Goal: Task Accomplishment & Management: Complete application form

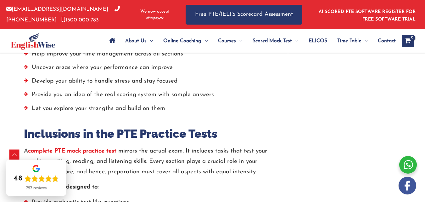
scroll to position [661, 0]
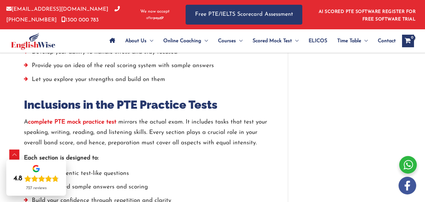
click at [82, 119] on strong "complete PTE mock practice test" at bounding box center [72, 122] width 88 height 6
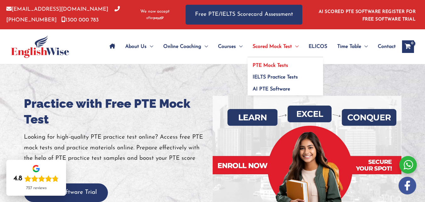
click at [263, 63] on span "PTE Mock Tests" at bounding box center [271, 65] width 36 height 5
